Goal: Task Accomplishment & Management: Manage account settings

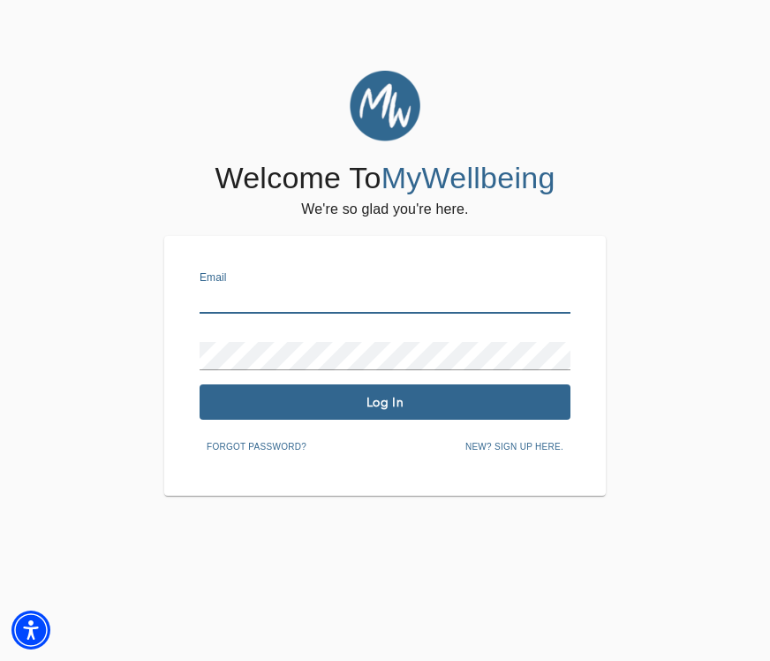
type input "[EMAIL_ADDRESS][DOMAIN_NAME]"
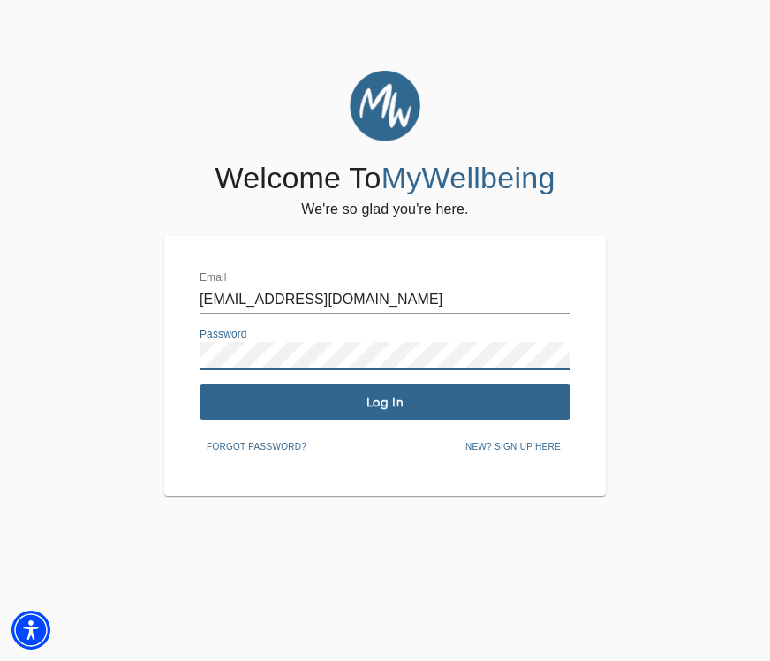
click at [365, 394] on span "Log In" at bounding box center [385, 402] width 357 height 17
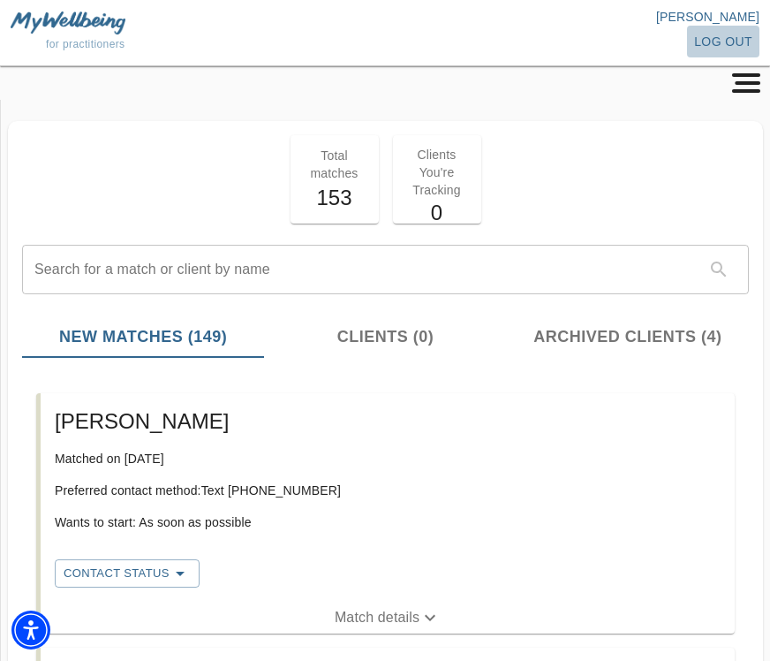
click at [727, 43] on span "log out" at bounding box center [723, 42] width 58 height 22
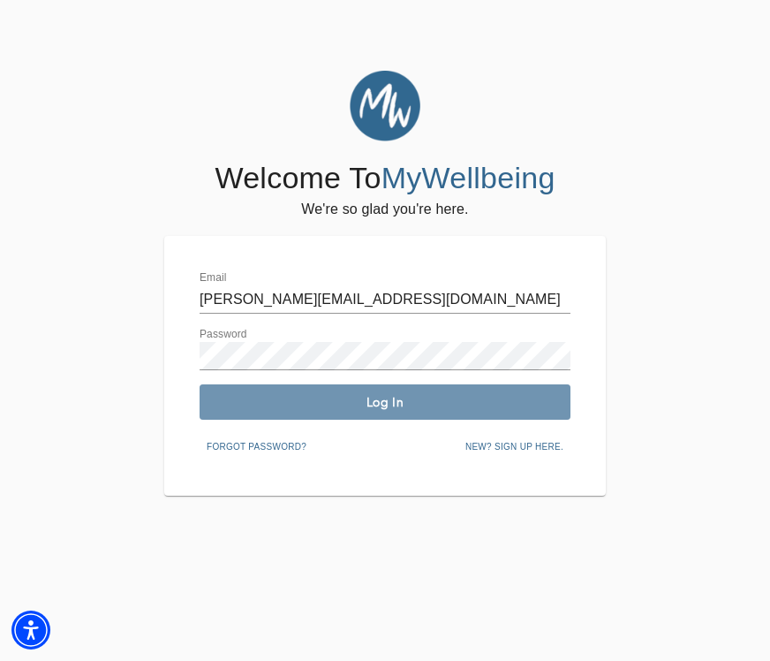
click at [322, 403] on span "Log In" at bounding box center [385, 402] width 357 height 17
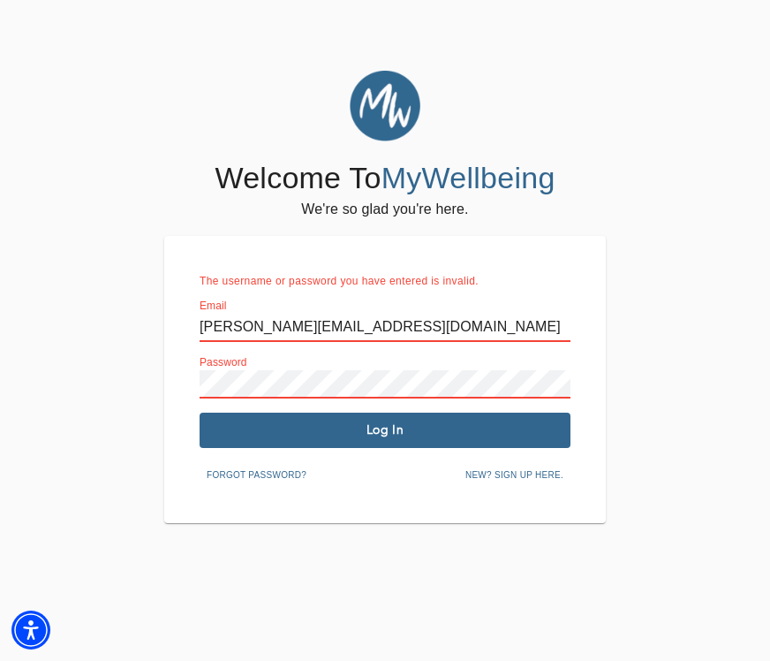
click at [234, 330] on input "[PERSON_NAME][EMAIL_ADDRESS][DOMAIN_NAME]" at bounding box center [385, 328] width 371 height 28
click at [421, 367] on div "Password" at bounding box center [385, 377] width 371 height 42
click at [485, 325] on input "[PERSON_NAME][EMAIL_ADDRESS][DOMAIN_NAME]" at bounding box center [385, 328] width 371 height 28
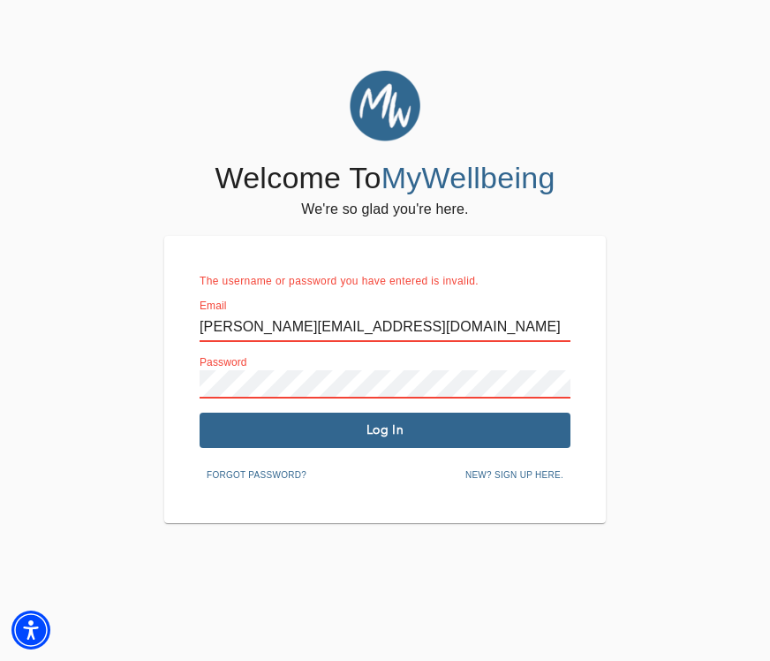
click at [558, 325] on input "[PERSON_NAME][EMAIL_ADDRESS][DOMAIN_NAME]" at bounding box center [385, 328] width 371 height 28
type input "[EMAIL_ADDRESS][DOMAIN_NAME]"
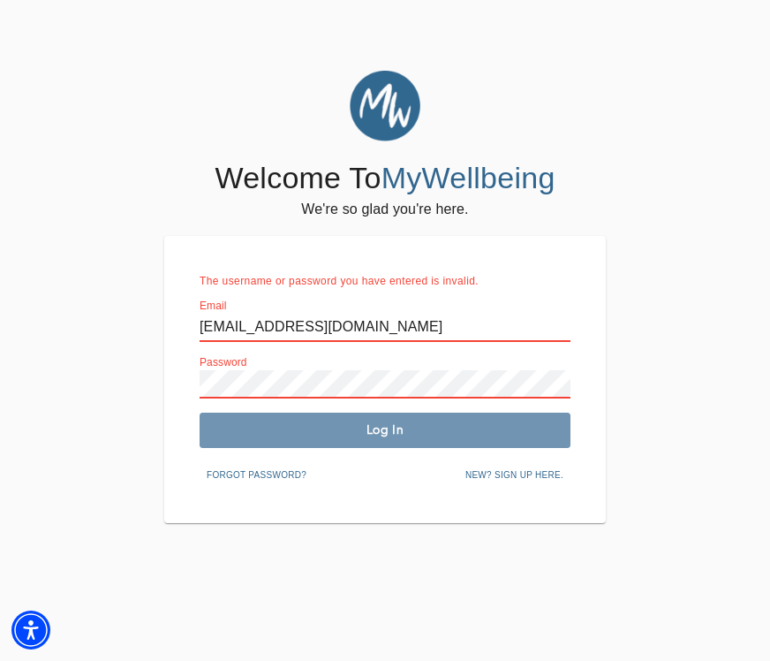
click at [429, 421] on span "Log In" at bounding box center [385, 429] width 357 height 17
